Goal: Navigation & Orientation: Find specific page/section

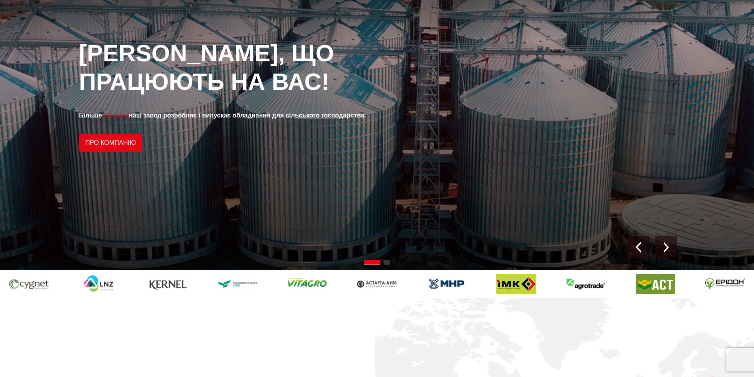
scroll to position [119, 0]
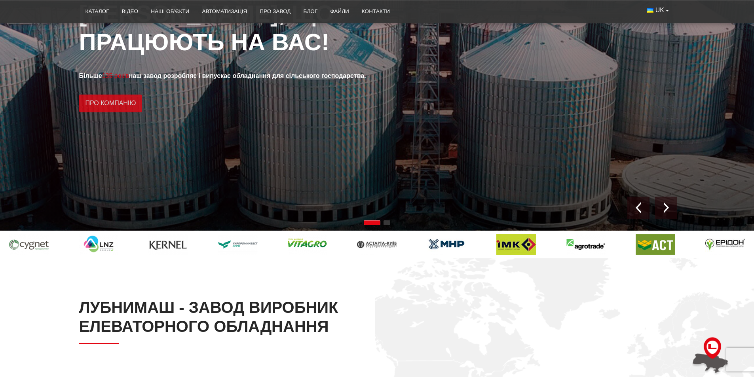
click at [118, 104] on link "Про компанію" at bounding box center [110, 104] width 63 height 18
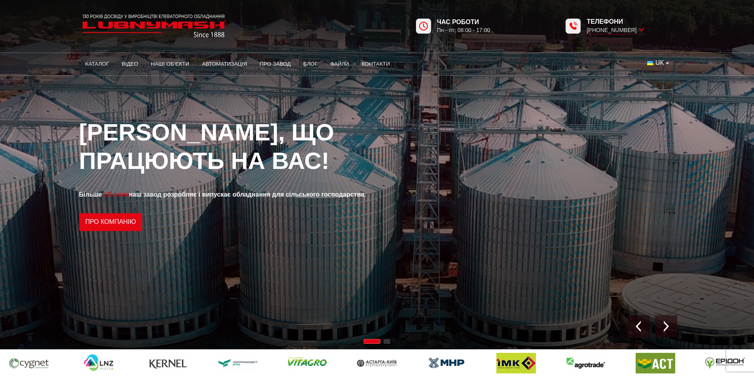
click at [186, 23] on img at bounding box center [154, 26] width 150 height 30
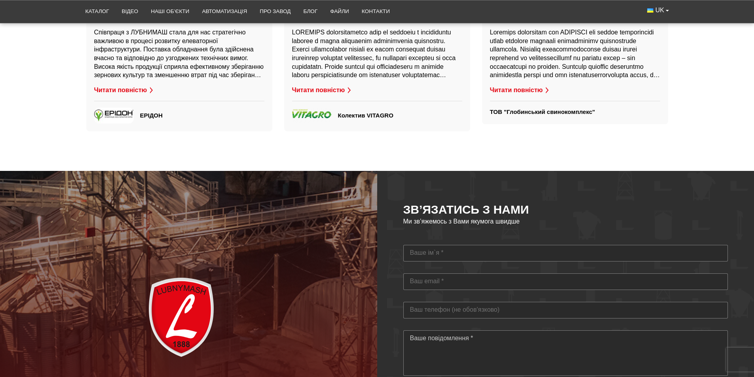
scroll to position [2015, 0]
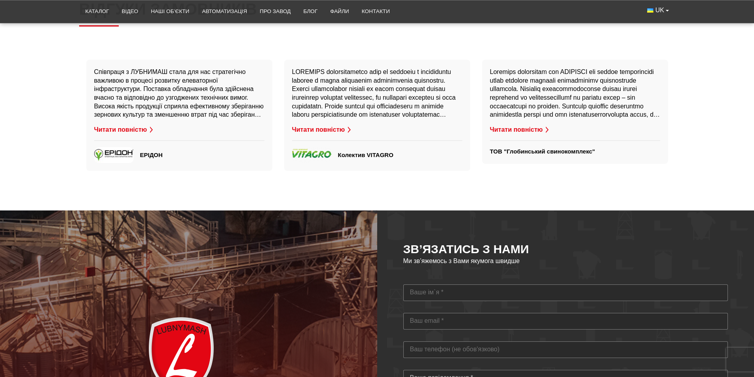
drag, startPoint x: 184, startPoint y: 333, endPoint x: 185, endPoint y: 328, distance: 5.8
click at [184, 333] on div at bounding box center [188, 357] width 377 height 293
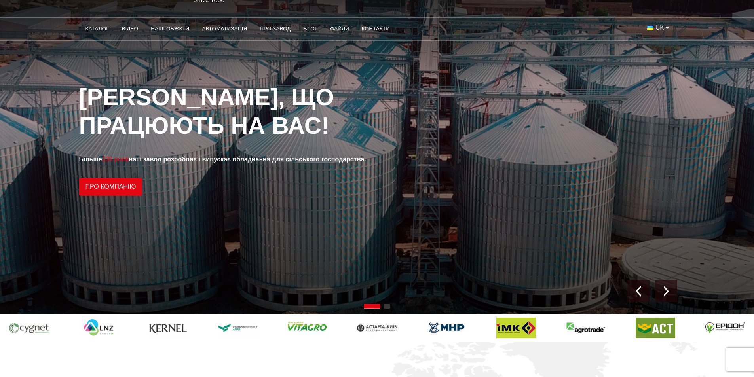
scroll to position [0, 0]
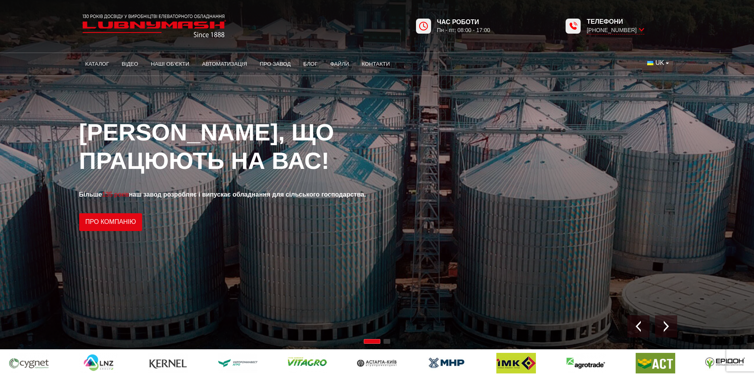
click at [295, 192] on strong "Більше 135 років наш завод розробляє і випускає обладнання для сільського госпо…" at bounding box center [222, 194] width 287 height 7
